Goal: Task Accomplishment & Management: Manage account settings

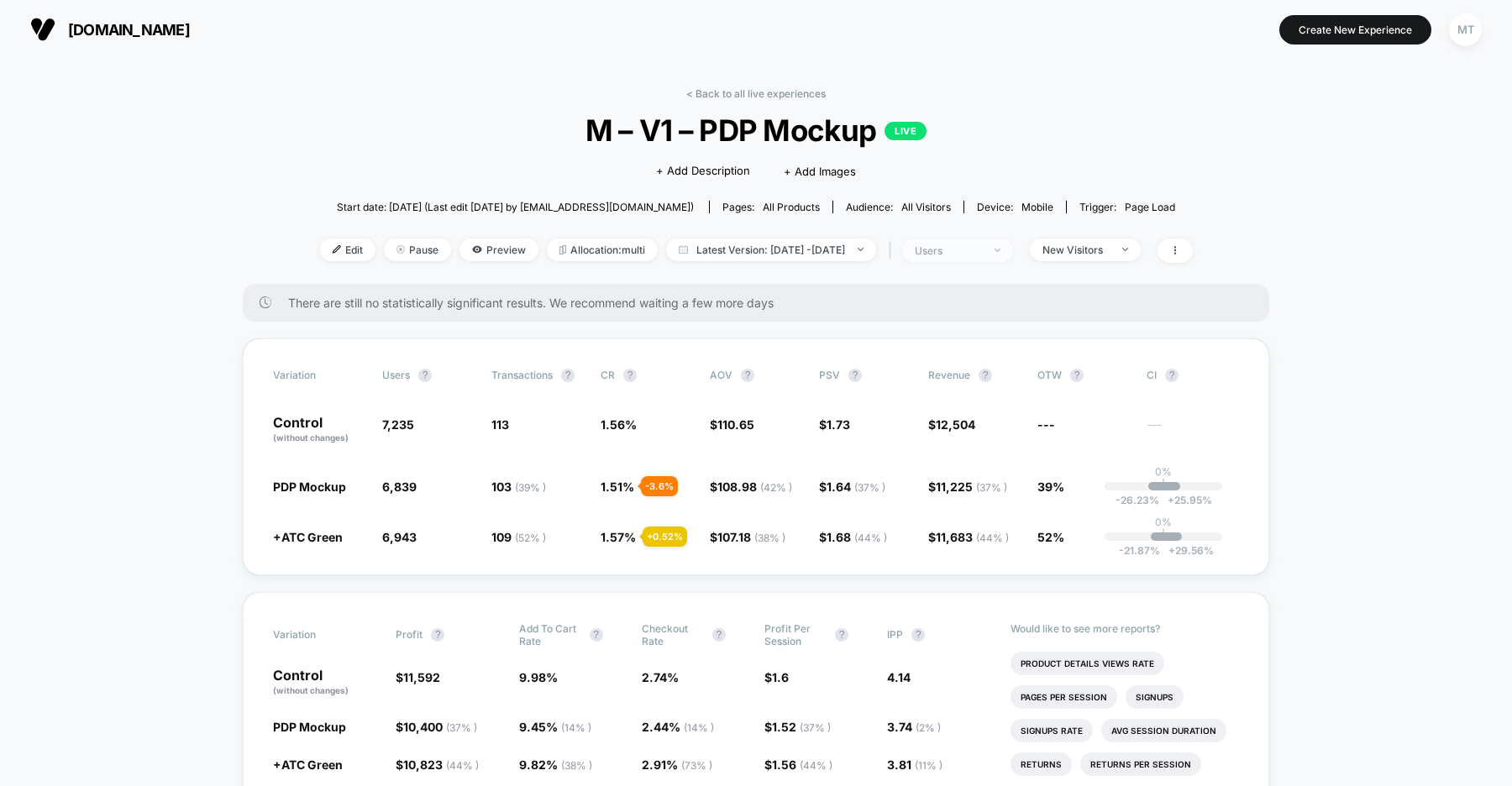
click at [982, 250] on div "users" at bounding box center [949, 250] width 67 height 13
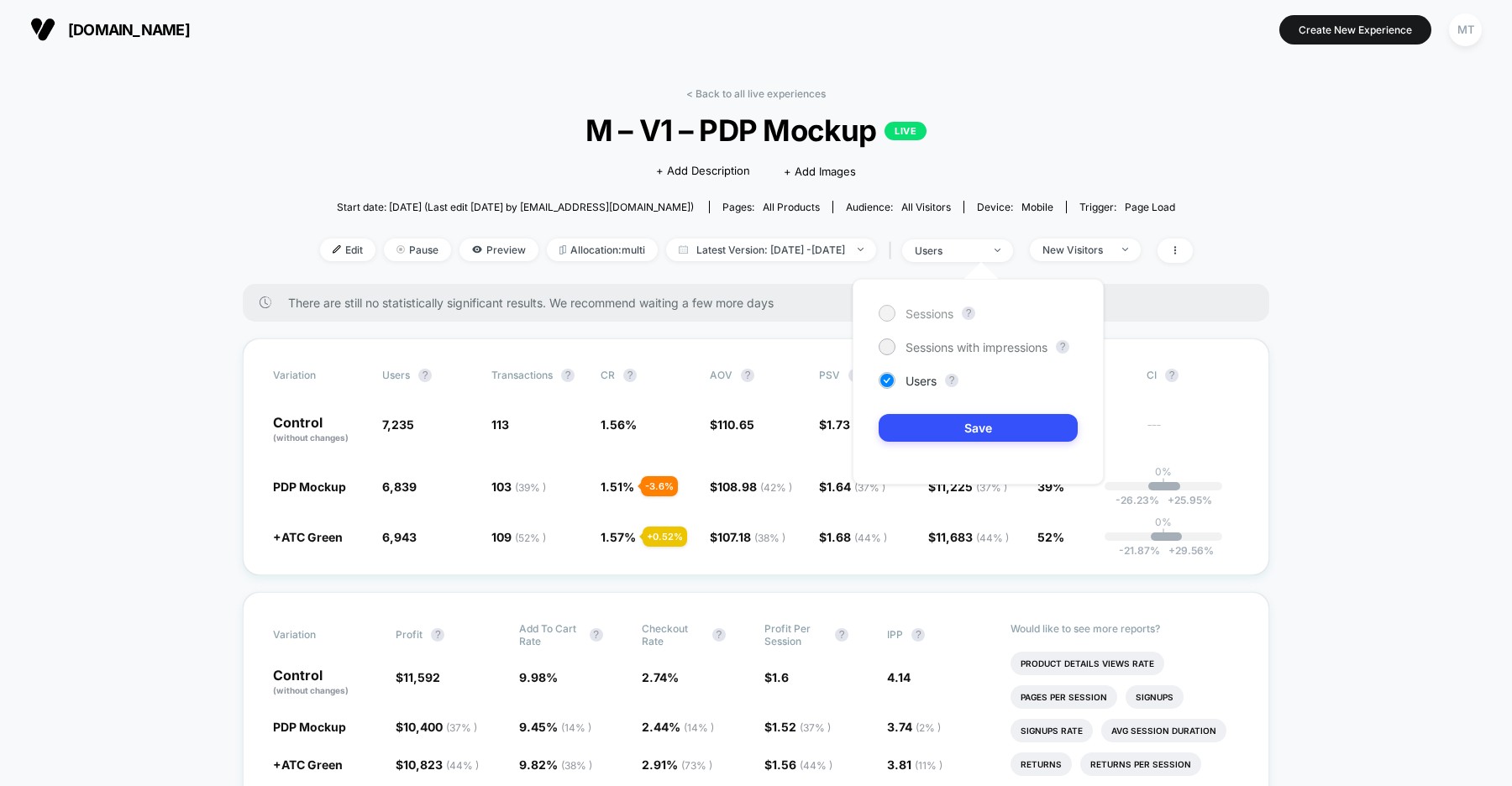
click at [928, 309] on span "Sessions" at bounding box center [929, 314] width 48 height 14
click at [981, 419] on button "Save" at bounding box center [978, 428] width 199 height 28
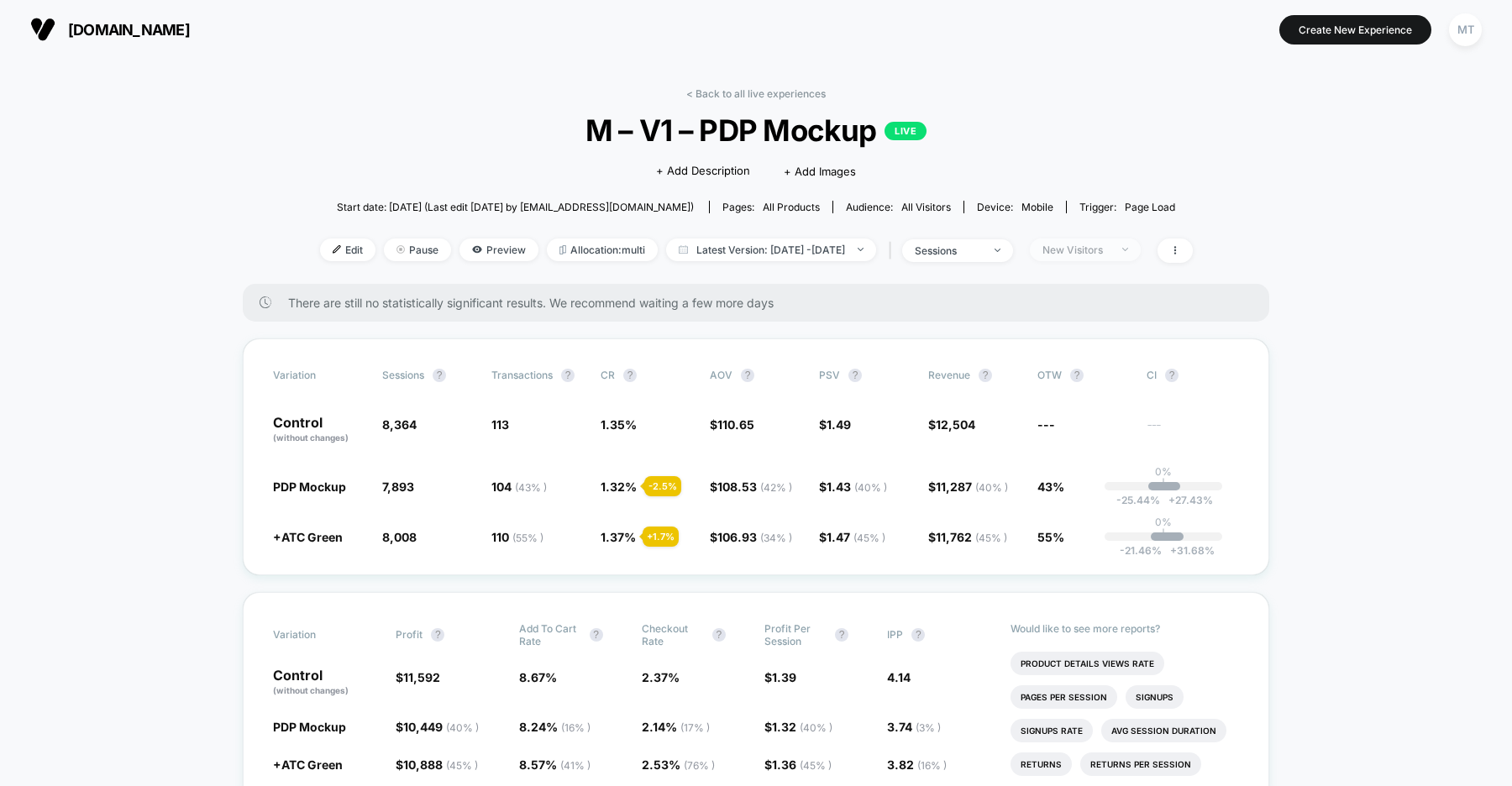
click at [1110, 247] on div "New Visitors" at bounding box center [1076, 250] width 67 height 13
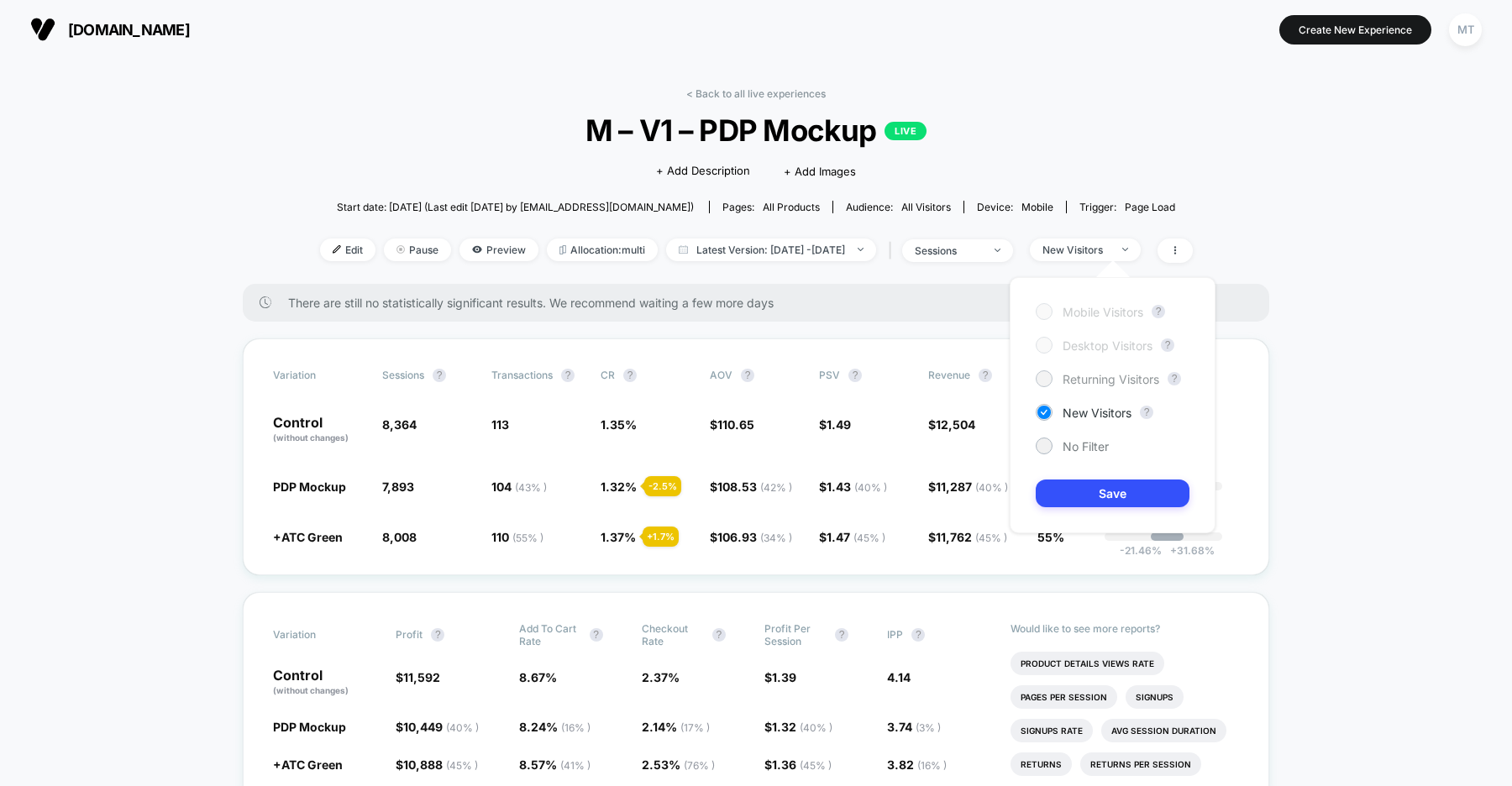
click at [1081, 381] on span "Returning Visitors" at bounding box center [1111, 379] width 97 height 14
click at [1092, 492] on button "Save" at bounding box center [1112, 493] width 153 height 28
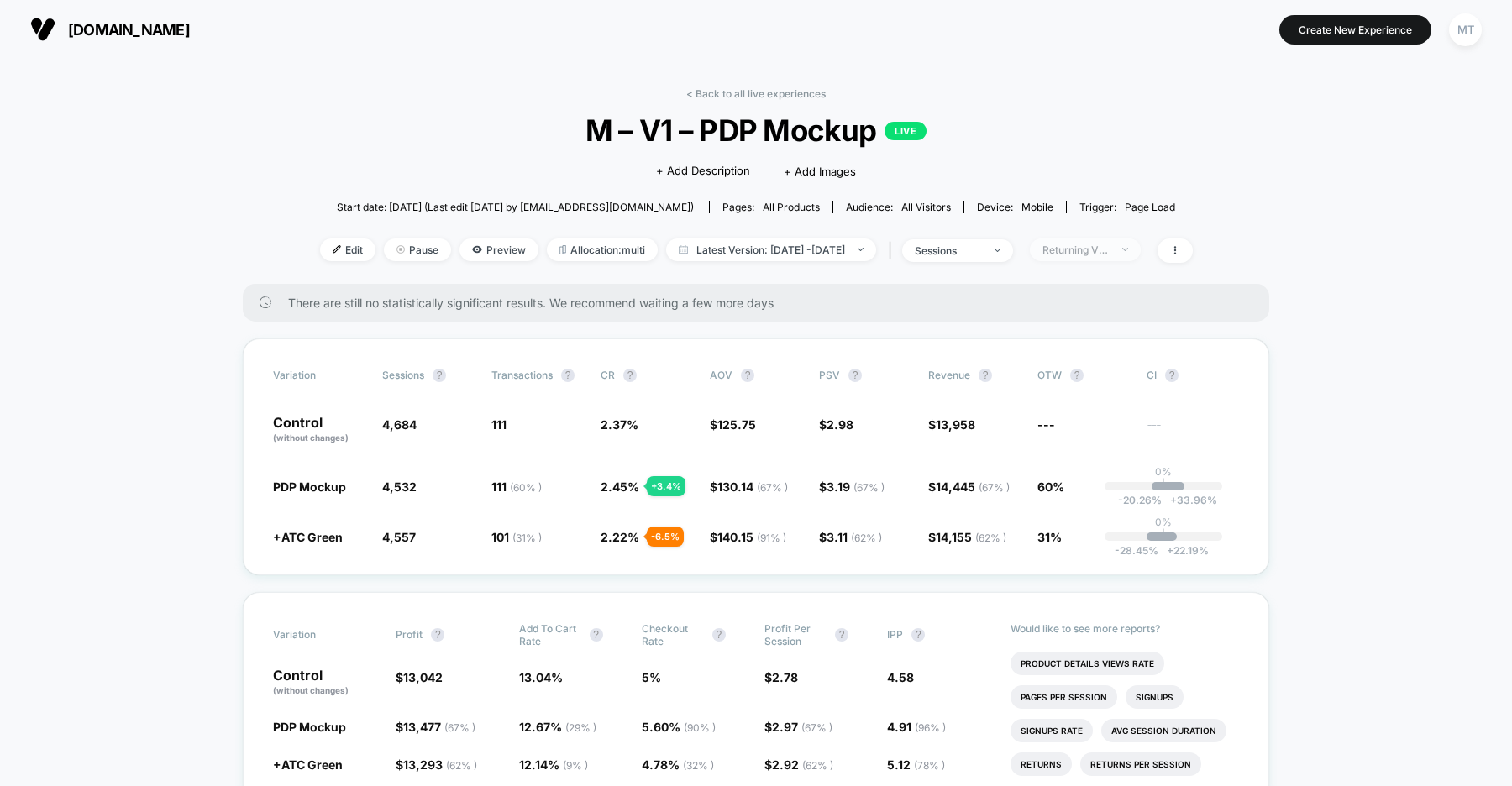
click at [1110, 247] on div "Returning Visitors" at bounding box center [1076, 250] width 67 height 13
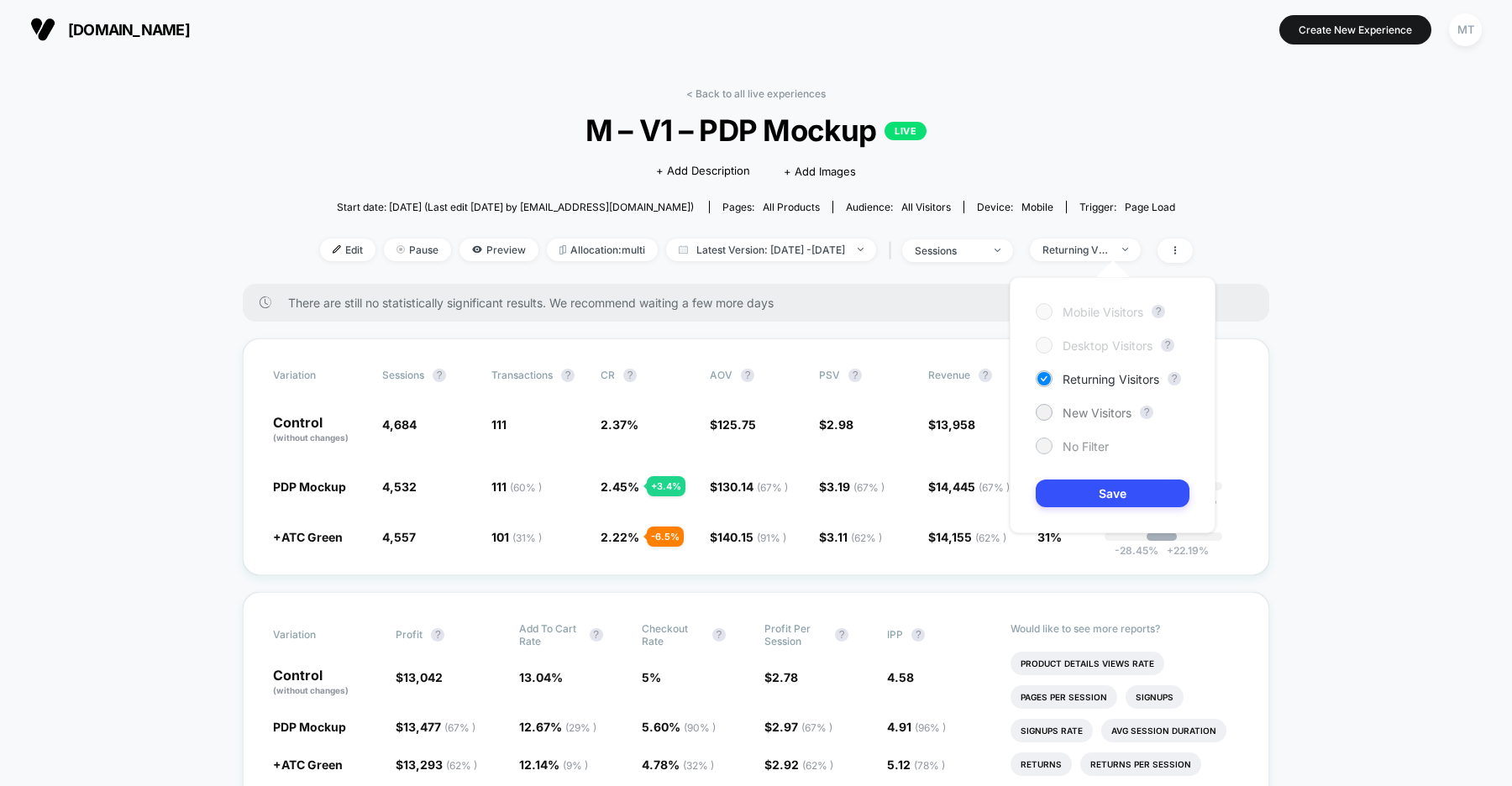
click at [1047, 447] on div at bounding box center [1043, 445] width 13 height 13
click at [1086, 490] on button "Save" at bounding box center [1112, 493] width 153 height 28
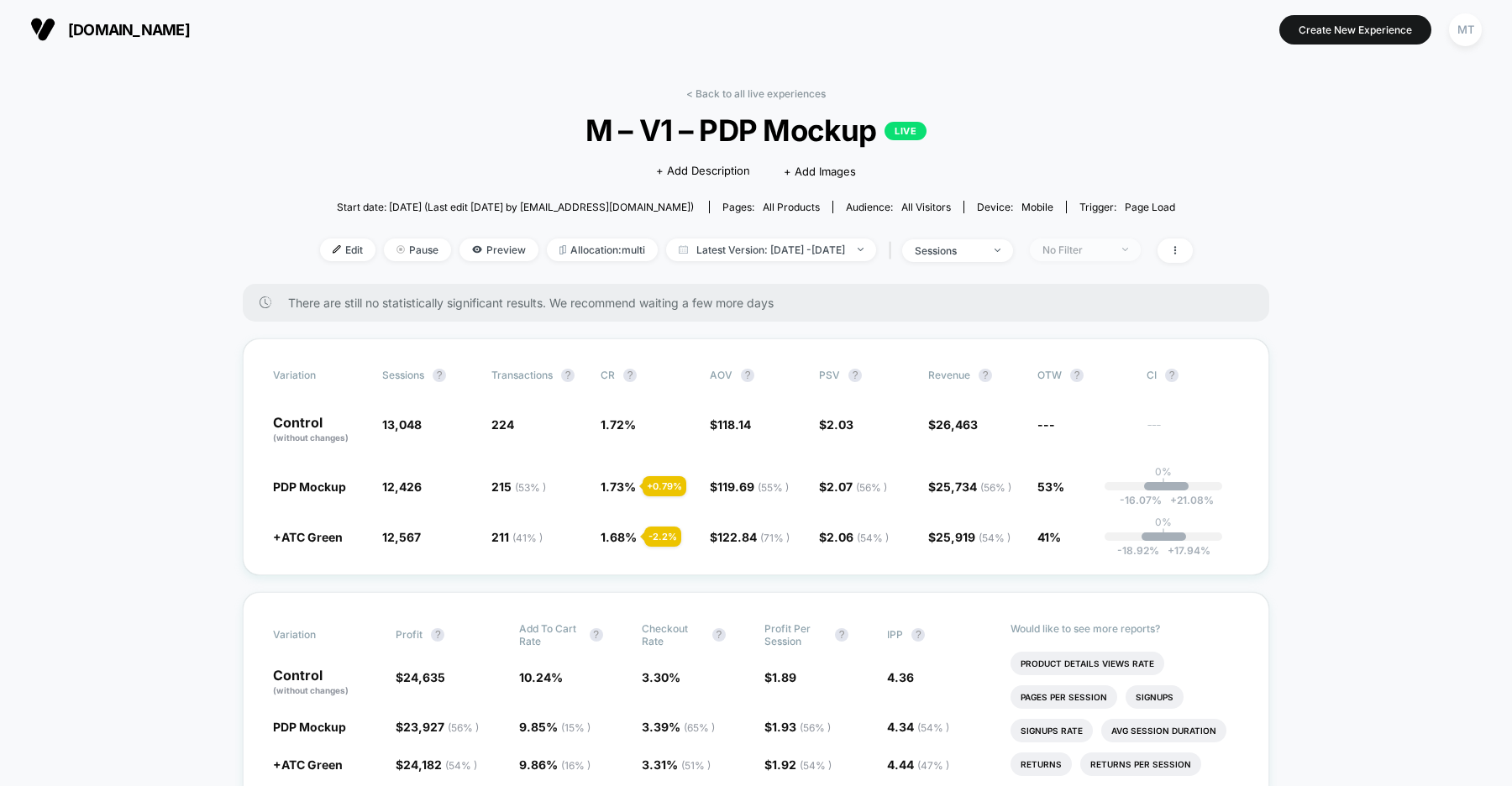
click at [1108, 250] on div "No Filter" at bounding box center [1076, 250] width 67 height 13
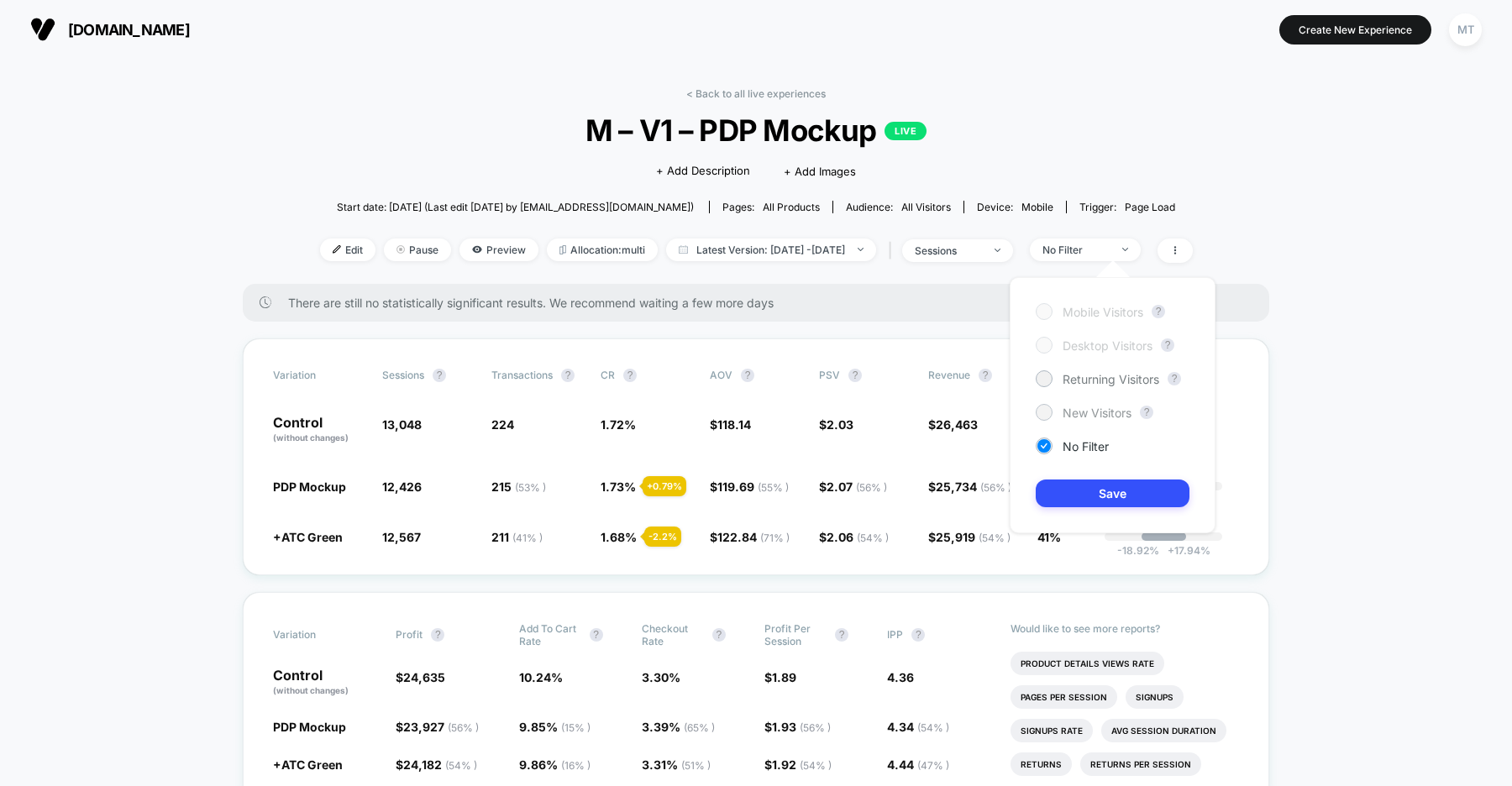
click at [1051, 413] on div at bounding box center [1044, 412] width 17 height 17
click at [1086, 493] on button "Save" at bounding box center [1112, 493] width 153 height 28
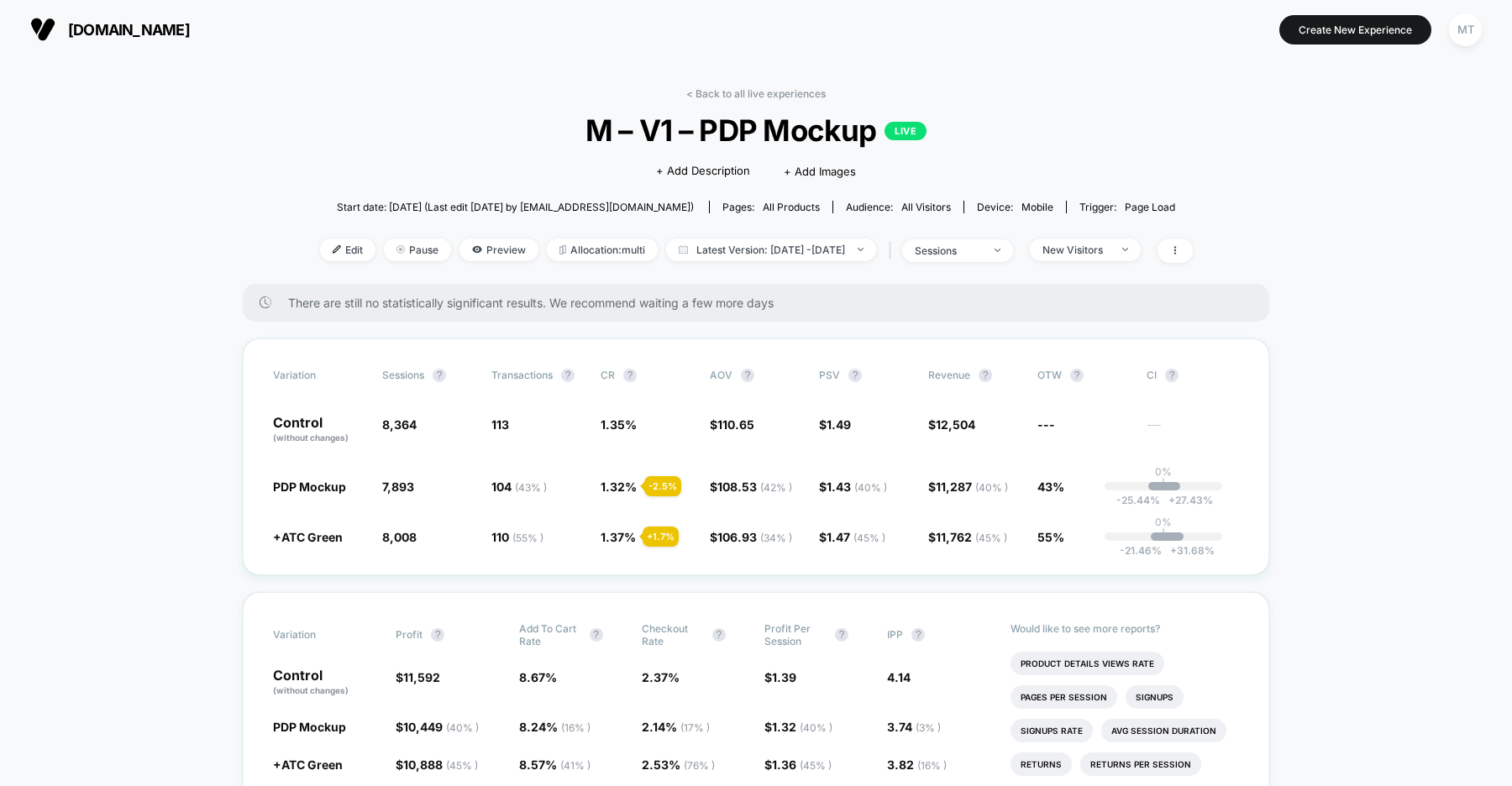
click at [174, 39] on button "[DOMAIN_NAME]" at bounding box center [110, 30] width 169 height 27
